Goal: Task Accomplishment & Management: Manage account settings

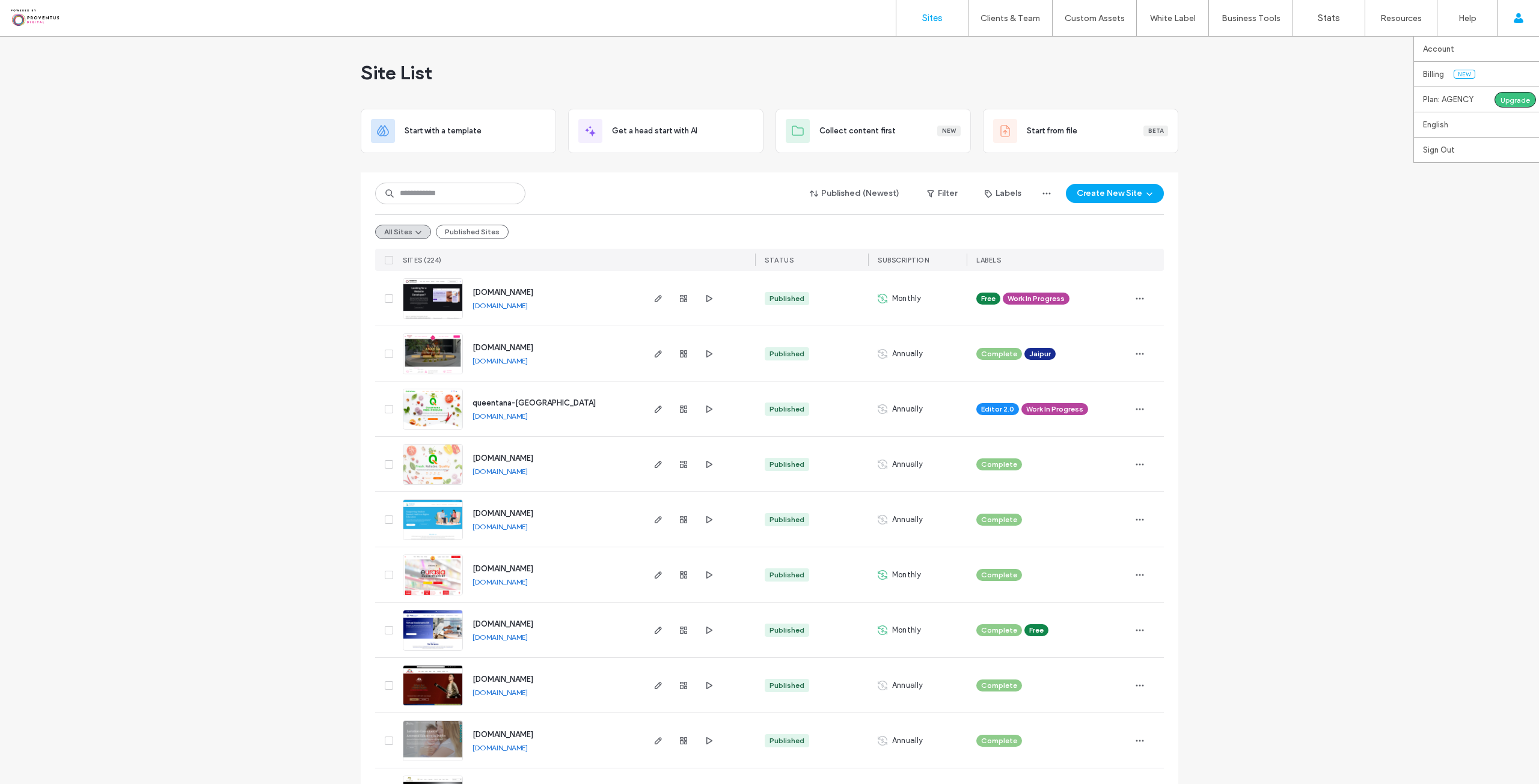
click at [1524, 24] on div "Account Billing New Plan: AGENCY Upgrade English Español ([GEOGRAPHIC_DATA]) Po…" at bounding box center [1518, 18] width 42 height 36
click at [1443, 79] on label "Billing" at bounding box center [1434, 74] width 21 height 9
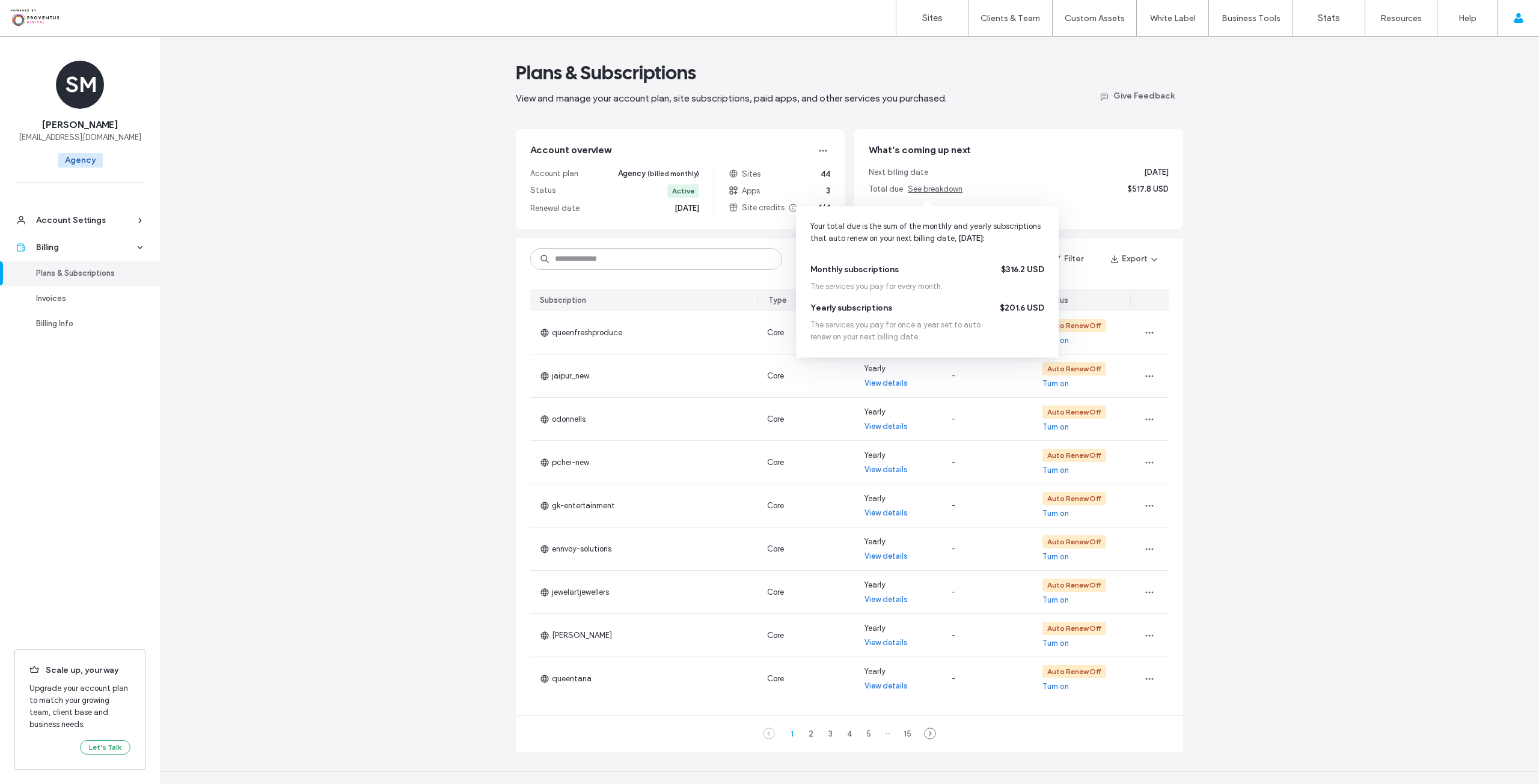
click at [940, 188] on span "See breakdown" at bounding box center [936, 189] width 55 height 9
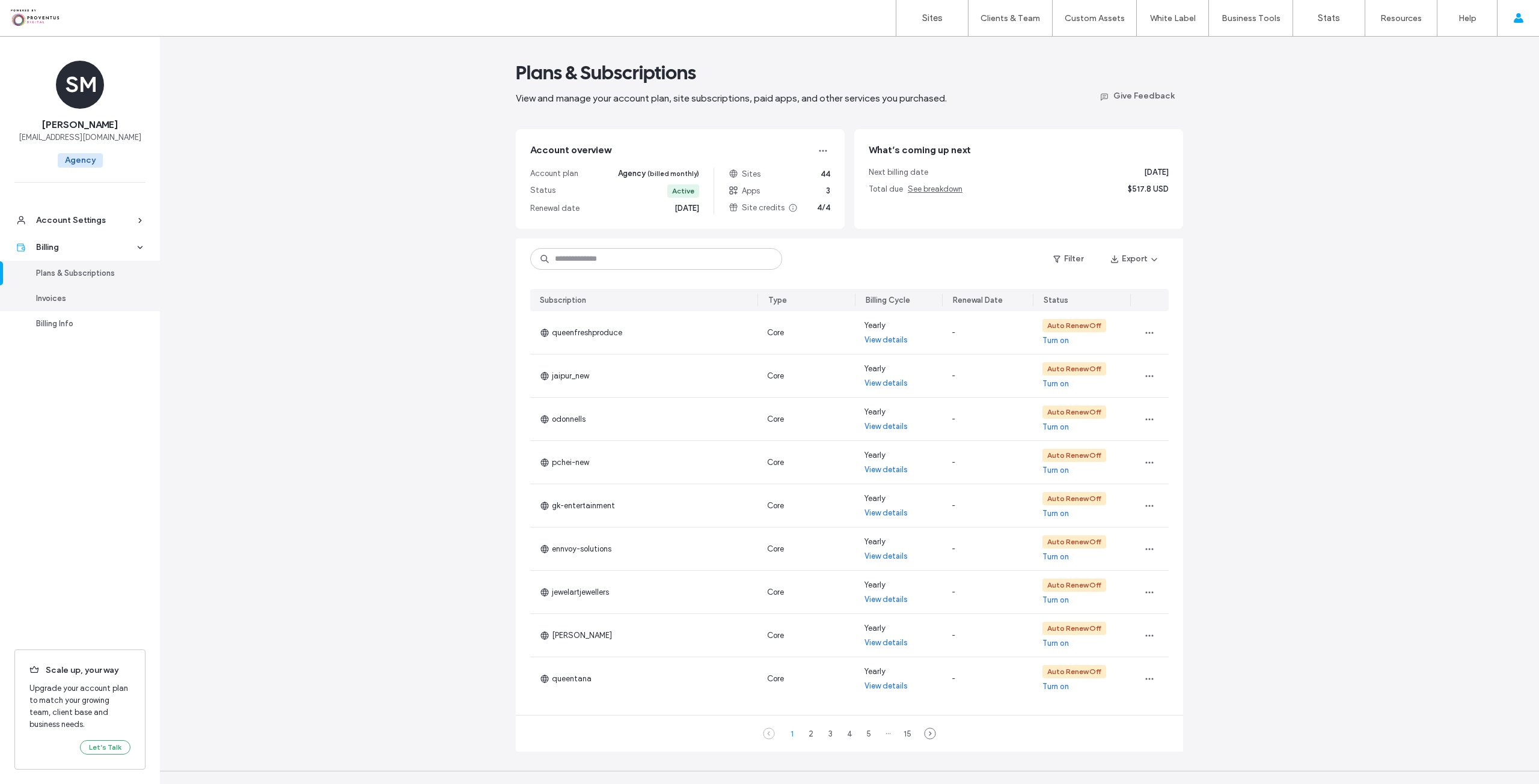
click at [53, 298] on div "Invoices" at bounding box center [86, 298] width 99 height 12
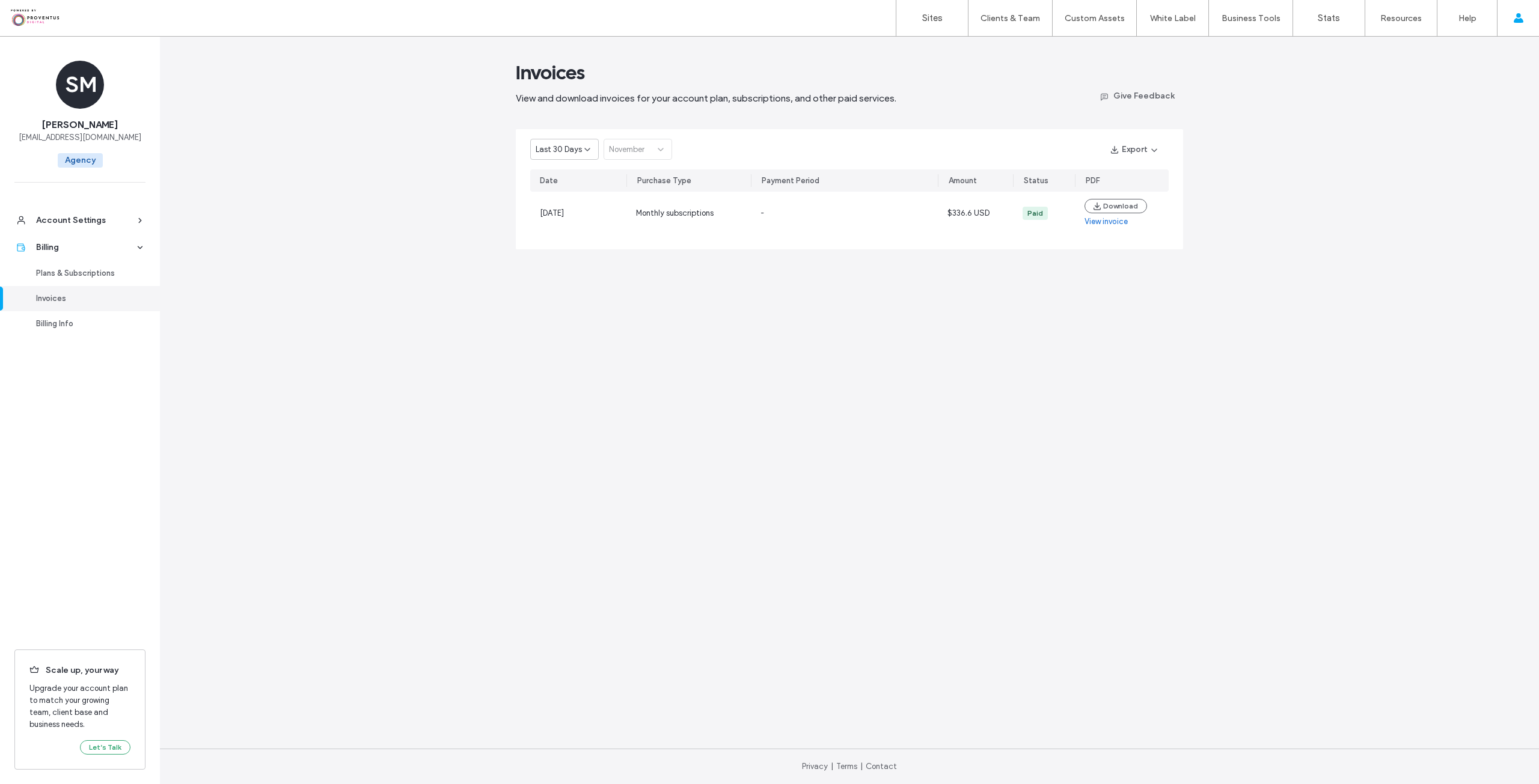
click at [572, 148] on span "Last 30 Days" at bounding box center [558, 149] width 46 height 12
click at [565, 191] on span "Current Year" at bounding box center [557, 191] width 44 height 12
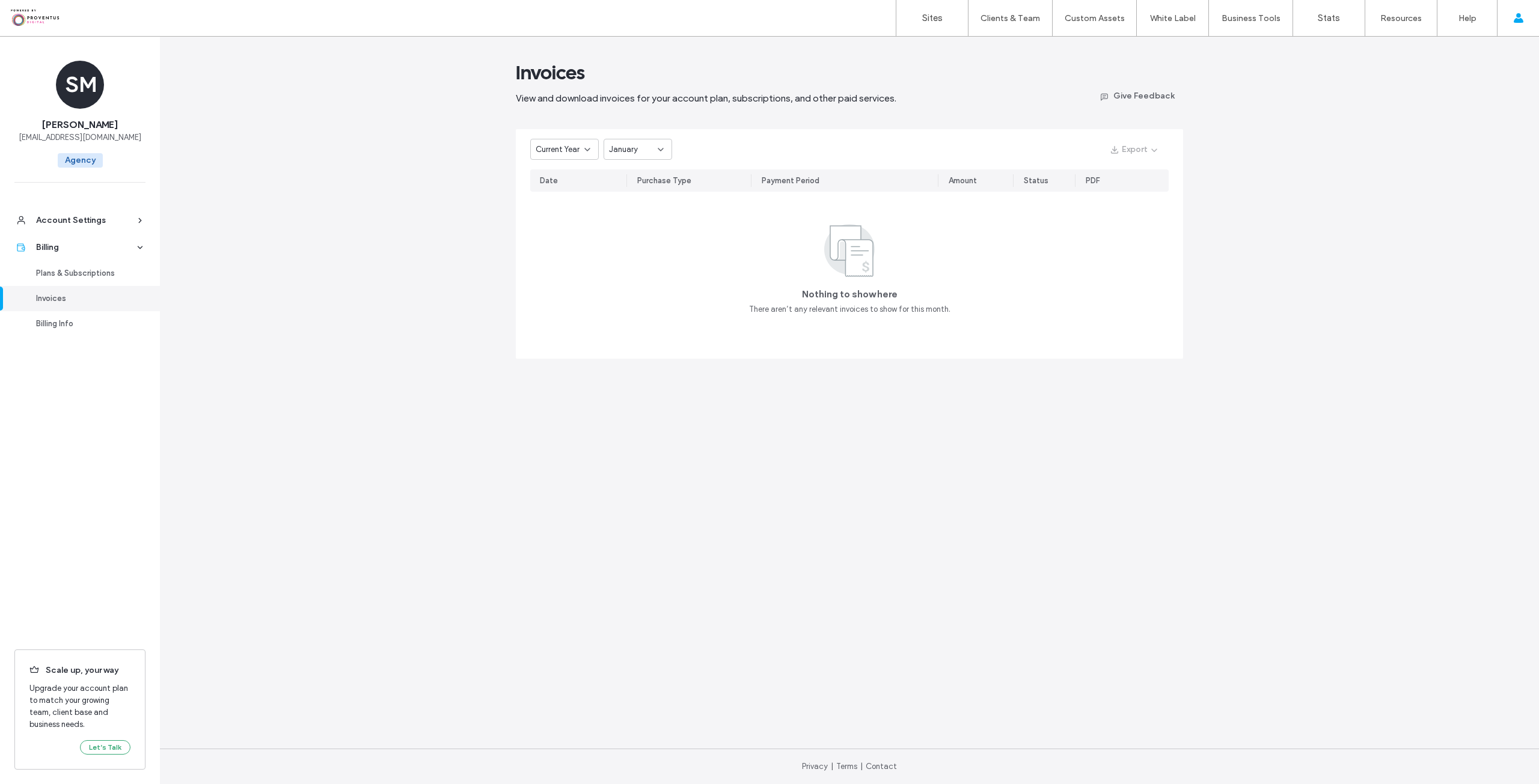
click at [571, 147] on span "Current Year" at bounding box center [557, 149] width 44 height 12
click at [548, 213] on span "2024" at bounding box center [545, 212] width 19 height 12
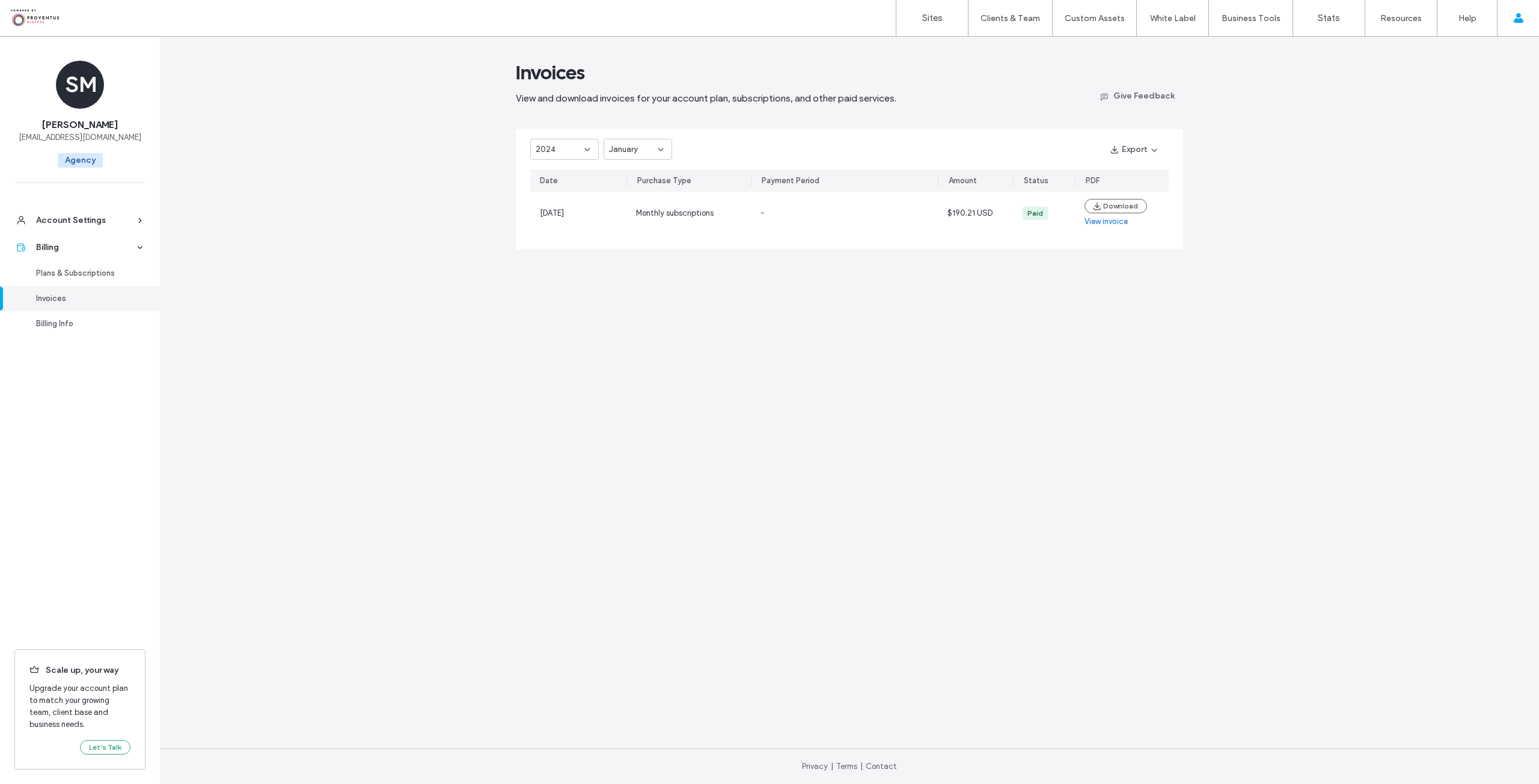
click at [570, 150] on div "2024" at bounding box center [560, 149] width 49 height 12
click at [561, 187] on span "Current Year" at bounding box center [557, 191] width 44 height 12
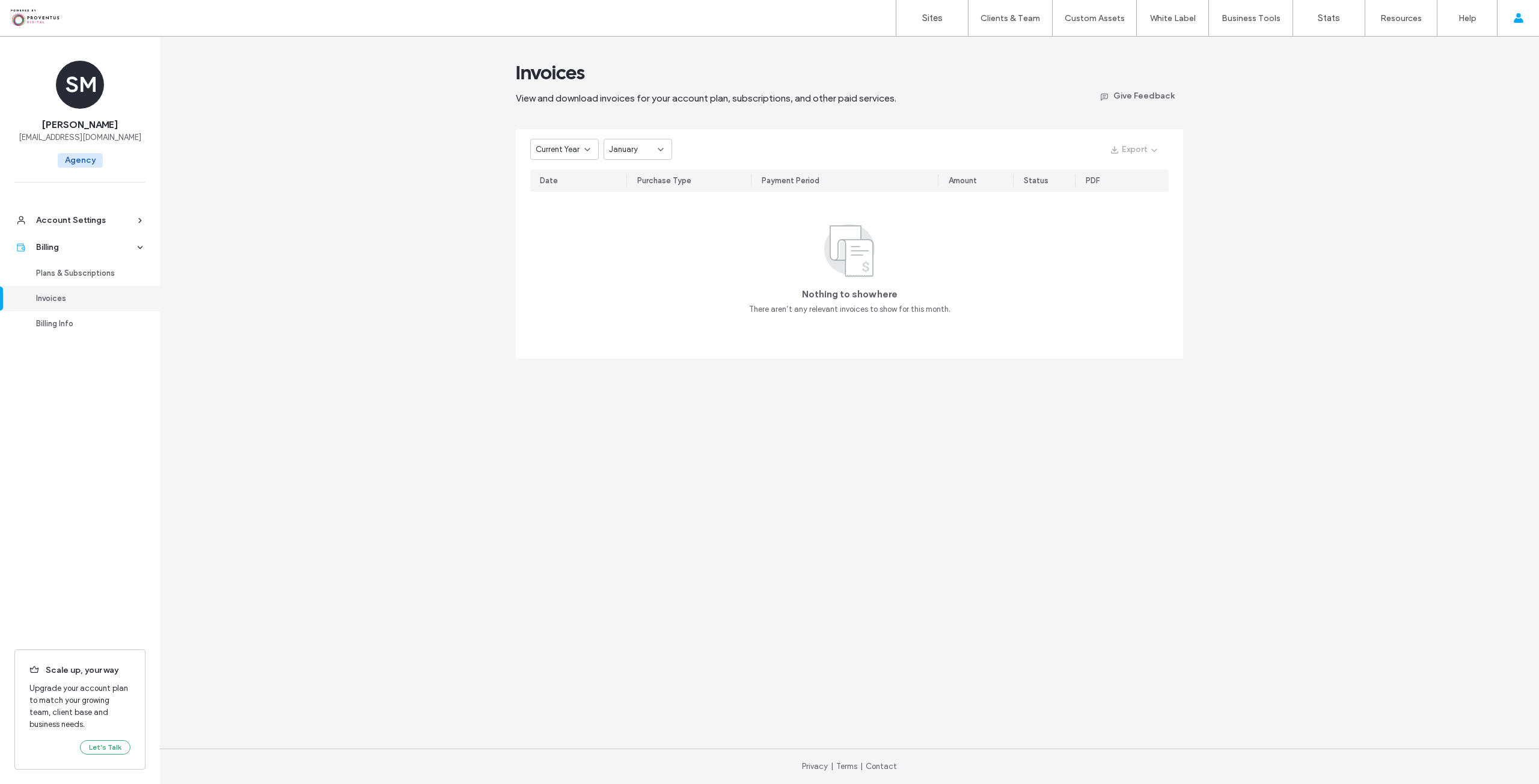
click at [639, 146] on div "January" at bounding box center [633, 149] width 49 height 12
click at [628, 278] on span "September" at bounding box center [629, 275] width 40 height 12
click at [584, 151] on icon at bounding box center [587, 150] width 10 height 10
click at [570, 190] on span "Current Year" at bounding box center [557, 191] width 44 height 12
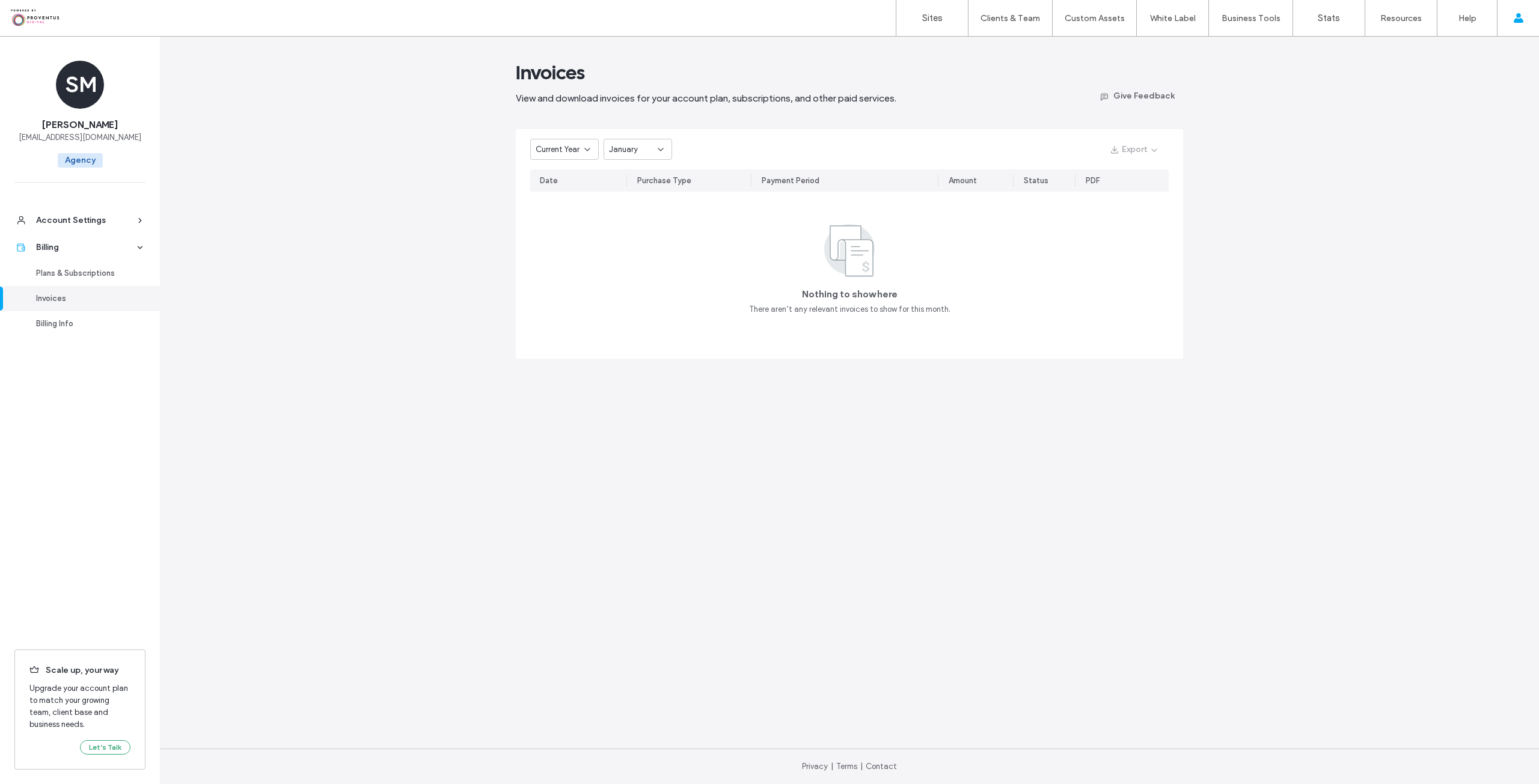
click at [581, 153] on div "Current Year" at bounding box center [560, 149] width 49 height 12
click at [570, 170] on span "Last 30 Days" at bounding box center [558, 170] width 46 height 12
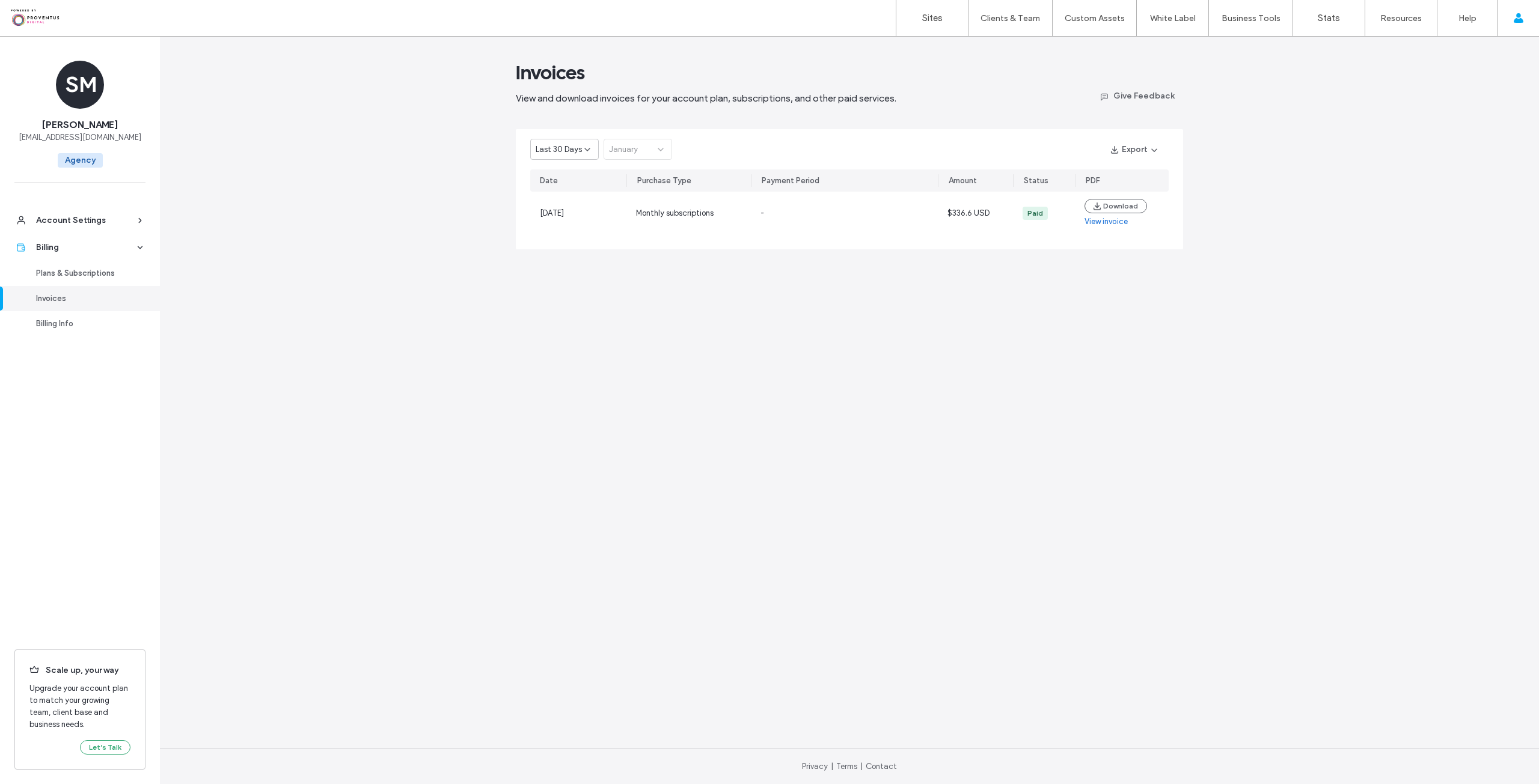
click at [637, 149] on div "Last 30 Days January" at bounding box center [601, 149] width 142 height 21
click at [565, 154] on span "Last 30 Days" at bounding box center [558, 149] width 46 height 12
click at [564, 187] on span "Current Year" at bounding box center [557, 191] width 44 height 12
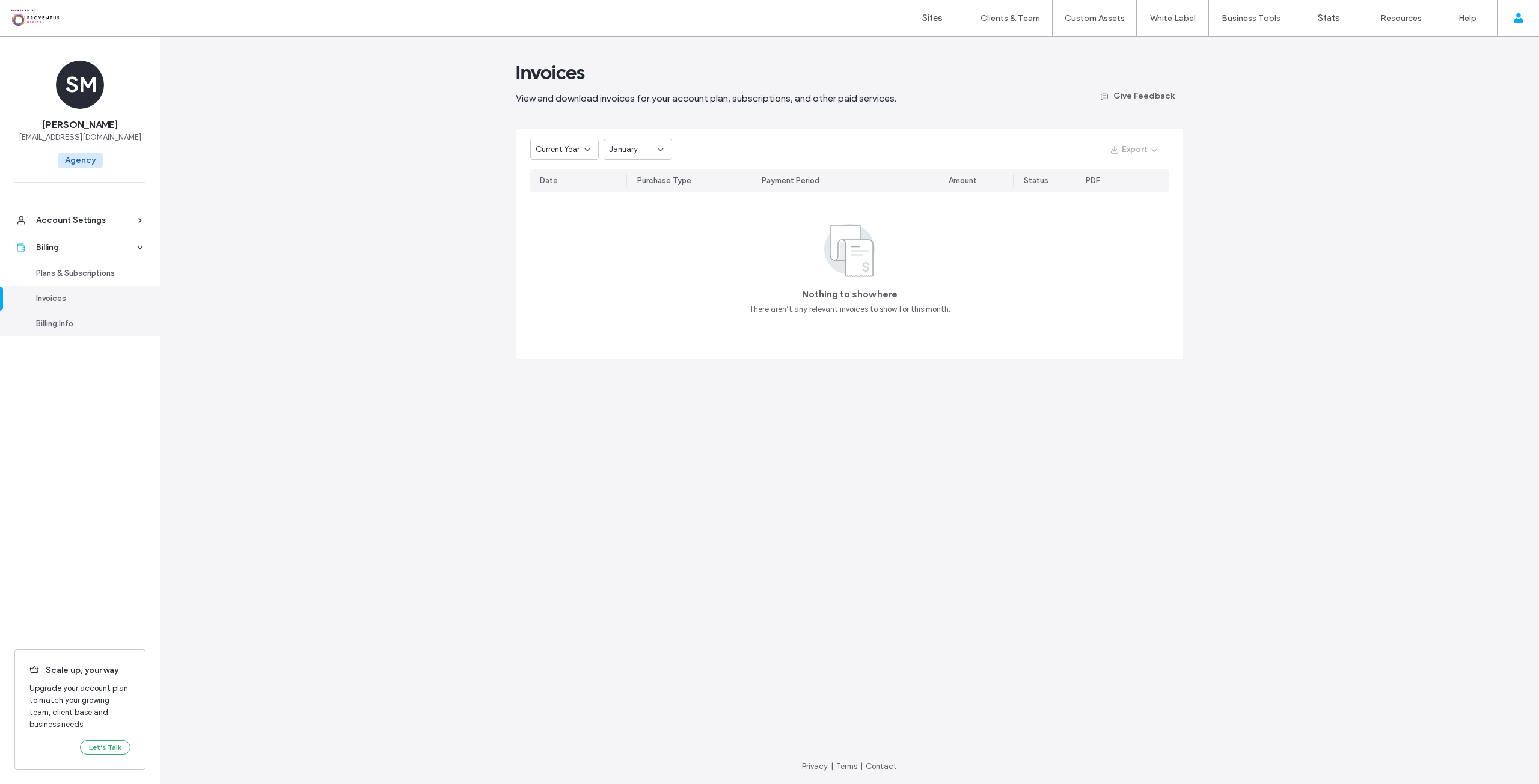
click at [42, 320] on div "Billing Info" at bounding box center [86, 324] width 99 height 12
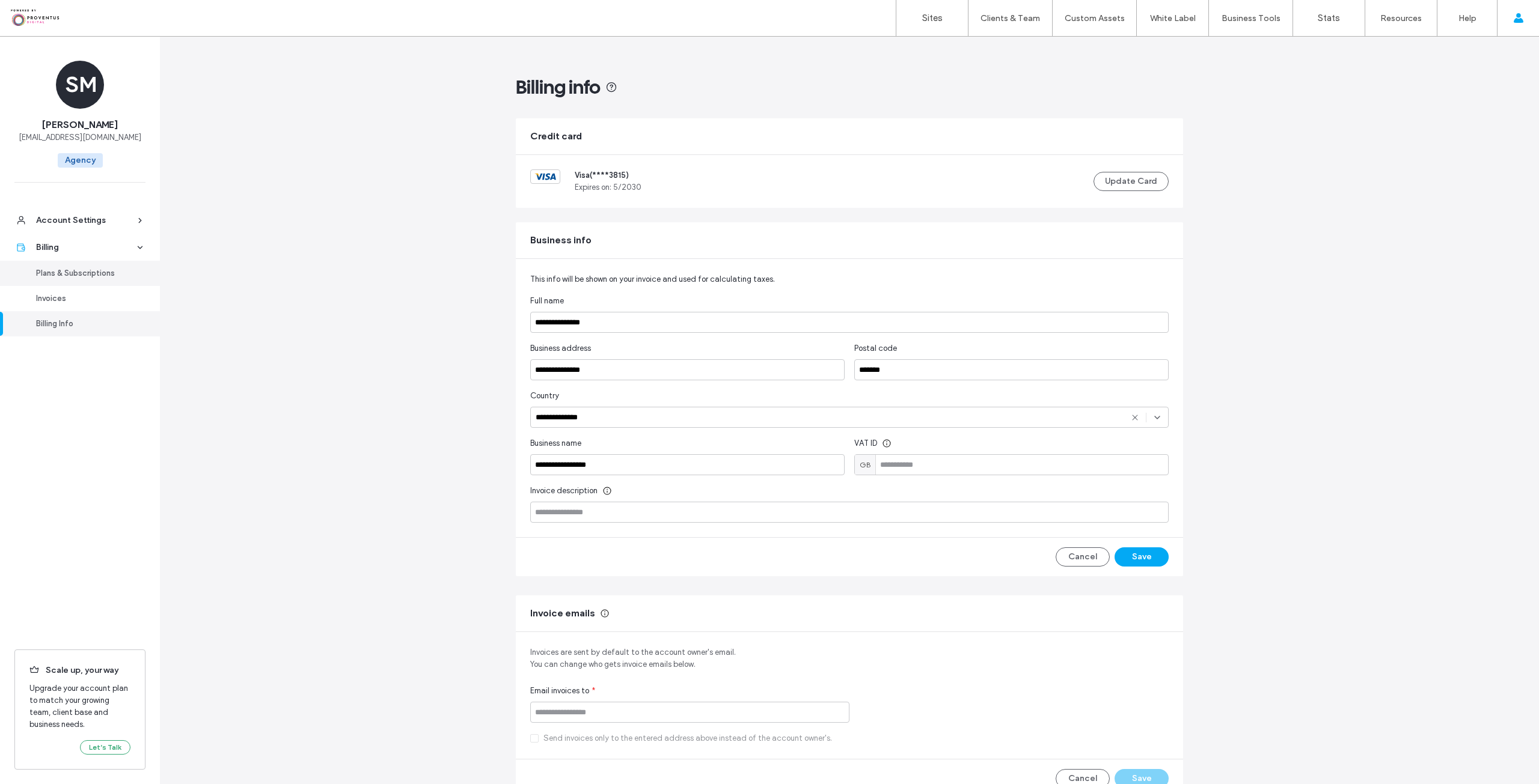
click at [60, 271] on div "Plans & Subscriptions" at bounding box center [86, 273] width 99 height 12
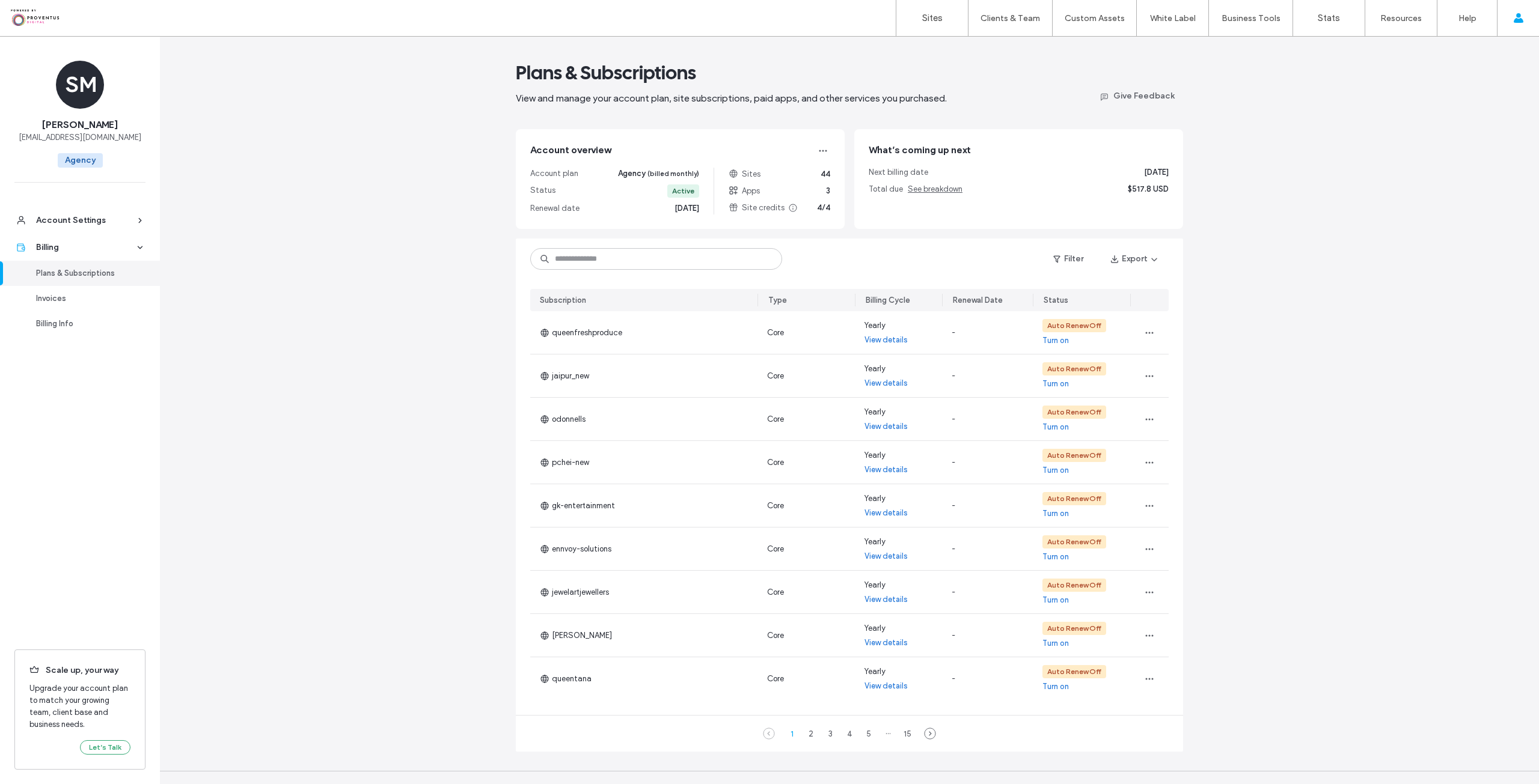
click at [826, 193] on span "3" at bounding box center [828, 191] width 4 height 12
click at [809, 735] on div "2" at bounding box center [811, 734] width 15 height 15
click at [824, 733] on div "3" at bounding box center [830, 734] width 15 height 15
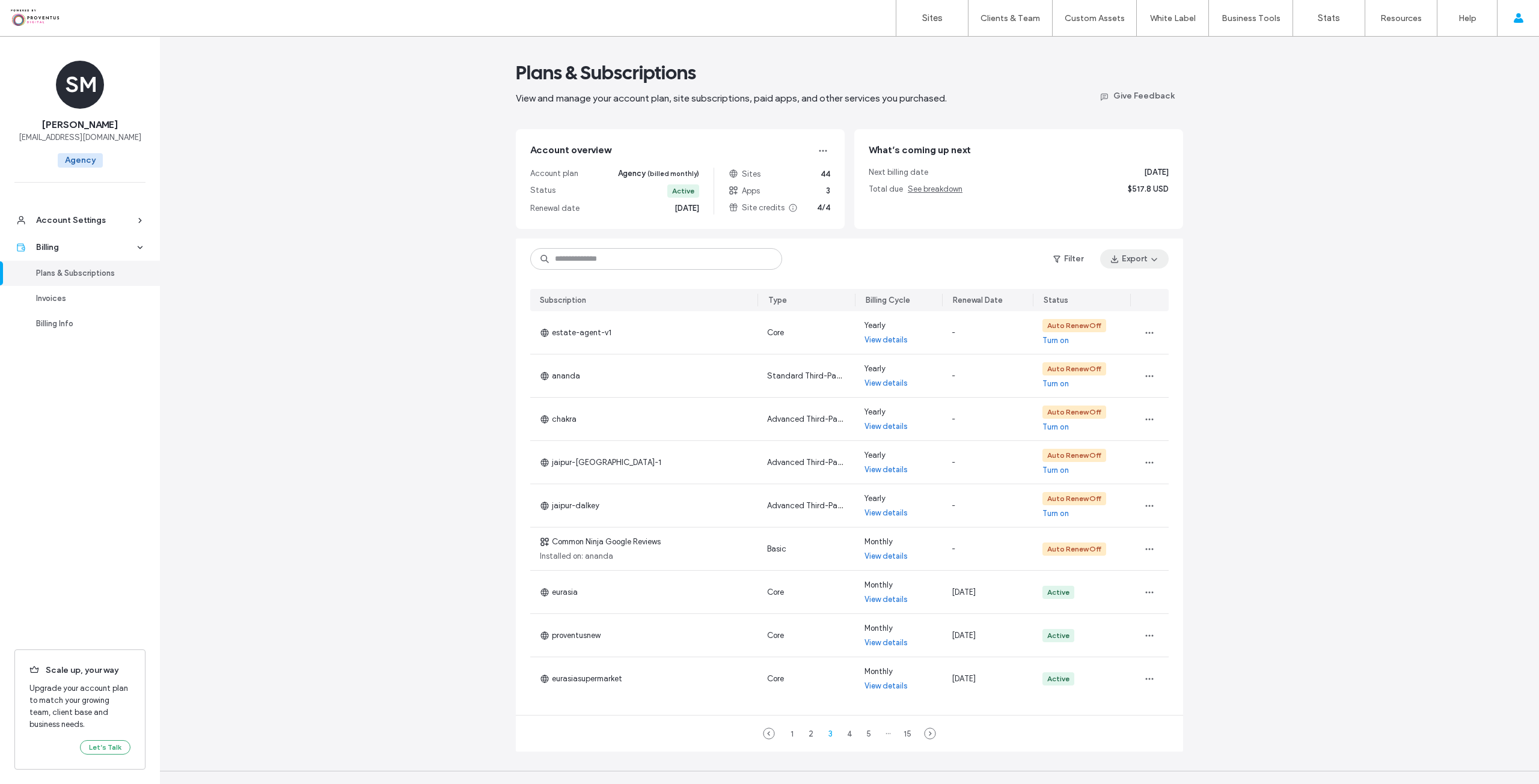
click at [1149, 260] on icon "button" at bounding box center [1154, 259] width 10 height 10
click at [1119, 286] on div "All" at bounding box center [1111, 290] width 107 height 23
